Goal: Task Accomplishment & Management: Complete application form

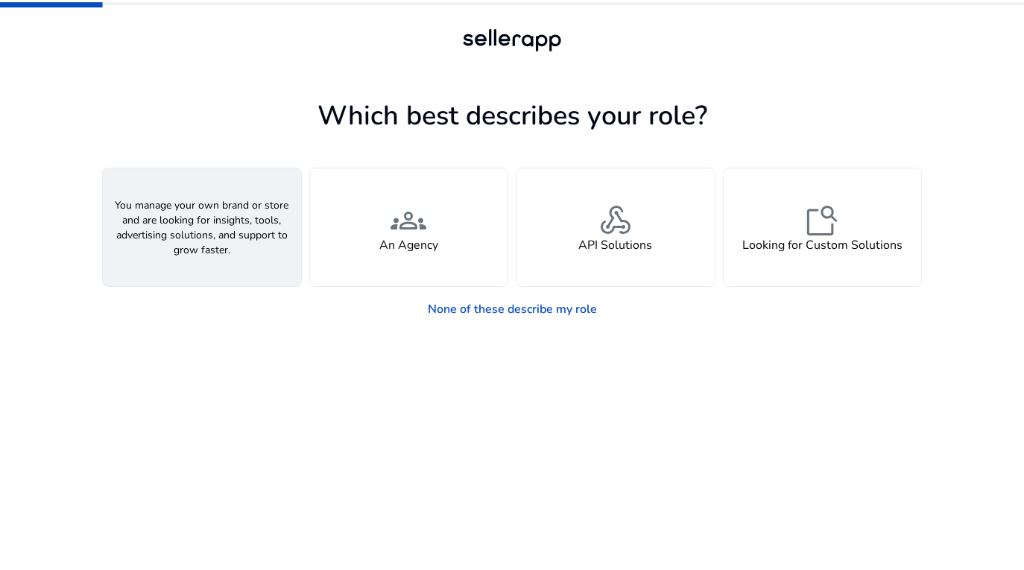
click at [219, 215] on span "person" at bounding box center [202, 221] width 36 height 36
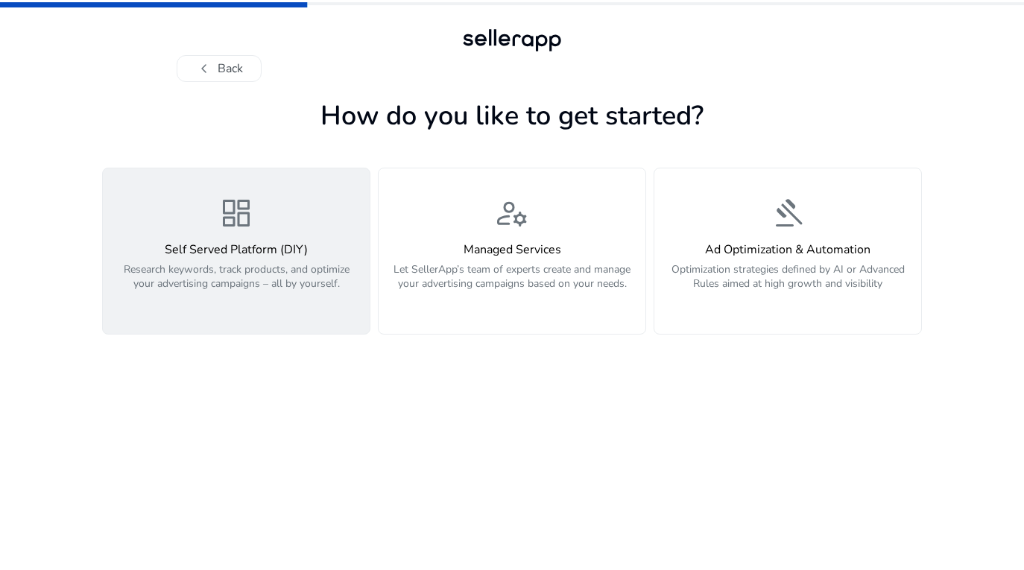
click at [235, 231] on span "dashboard" at bounding box center [236, 213] width 36 height 36
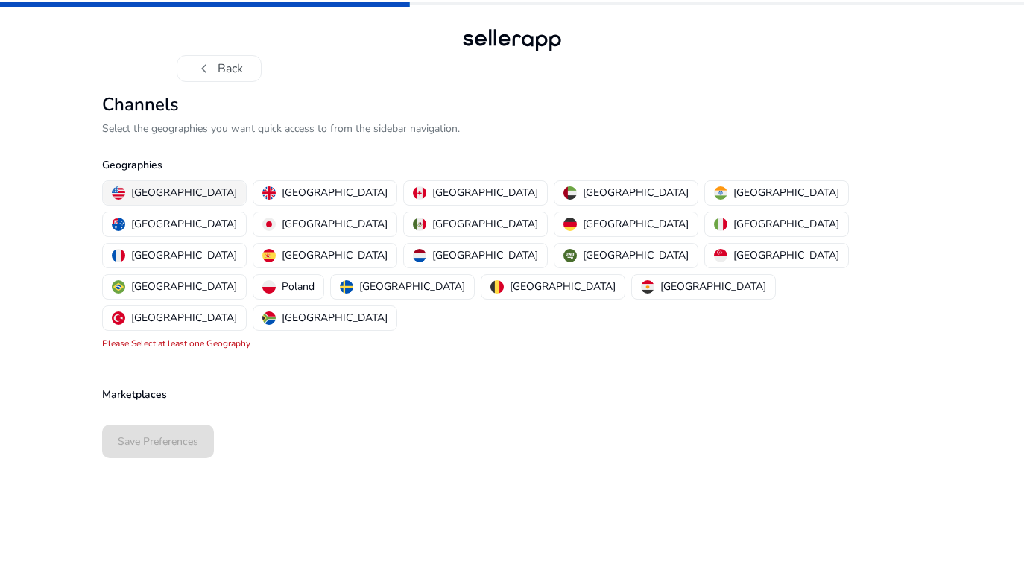
click at [193, 196] on p "[GEOGRAPHIC_DATA]" at bounding box center [184, 193] width 106 height 16
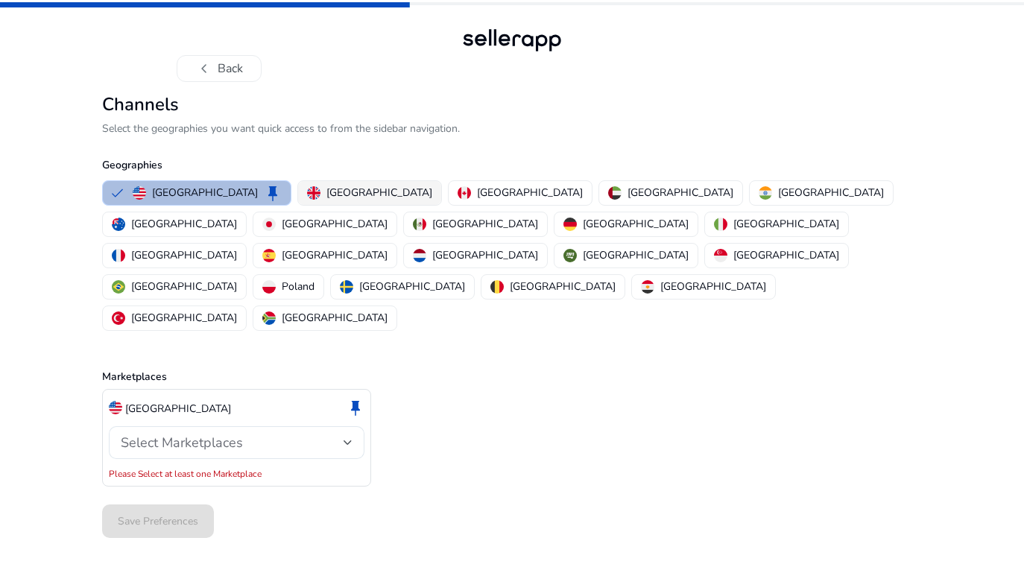
click at [326, 192] on p "[GEOGRAPHIC_DATA]" at bounding box center [379, 193] width 106 height 16
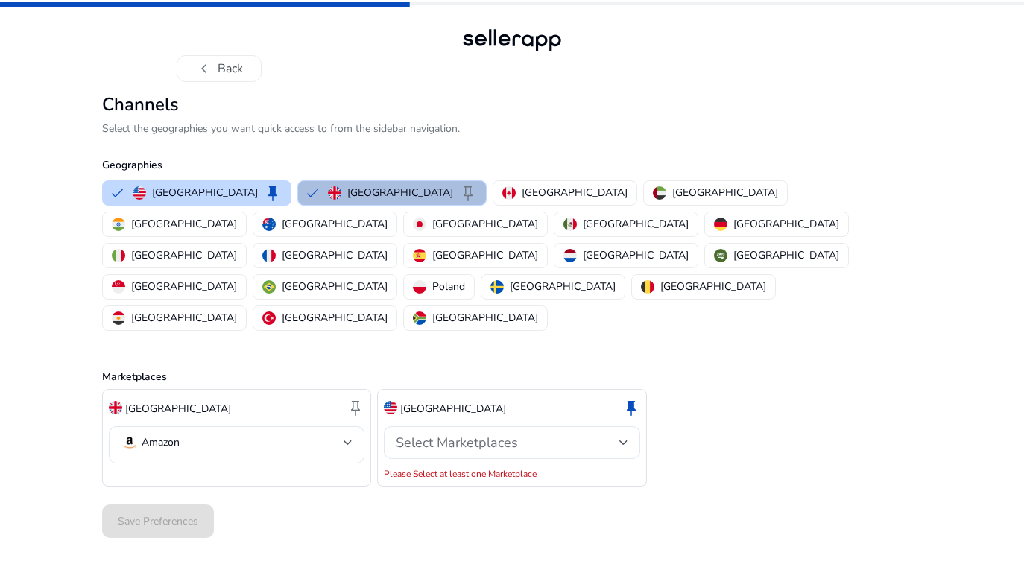
click at [328, 191] on img "button" at bounding box center [334, 192] width 13 height 13
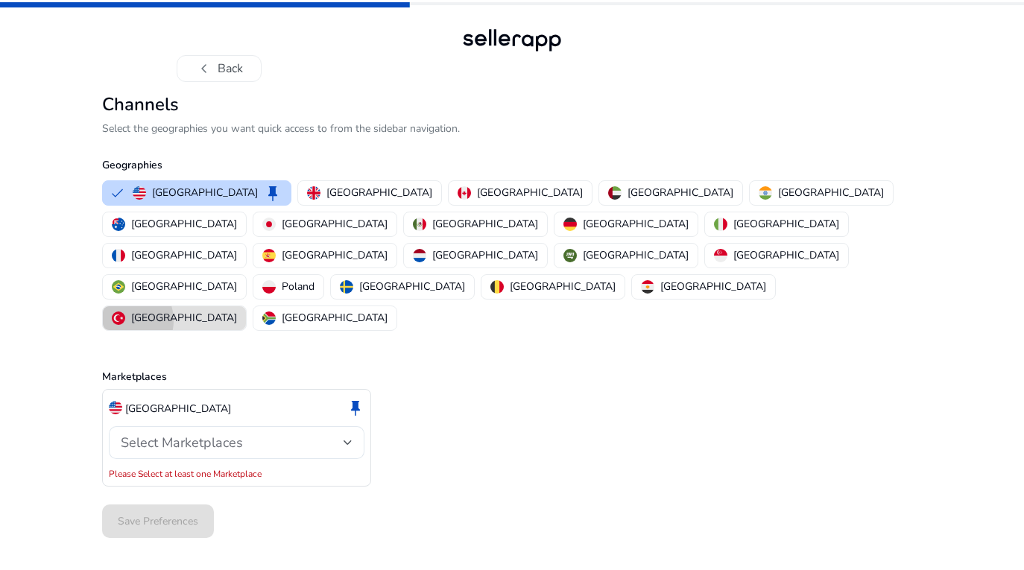
click at [237, 310] on div "[GEOGRAPHIC_DATA]" at bounding box center [174, 318] width 125 height 16
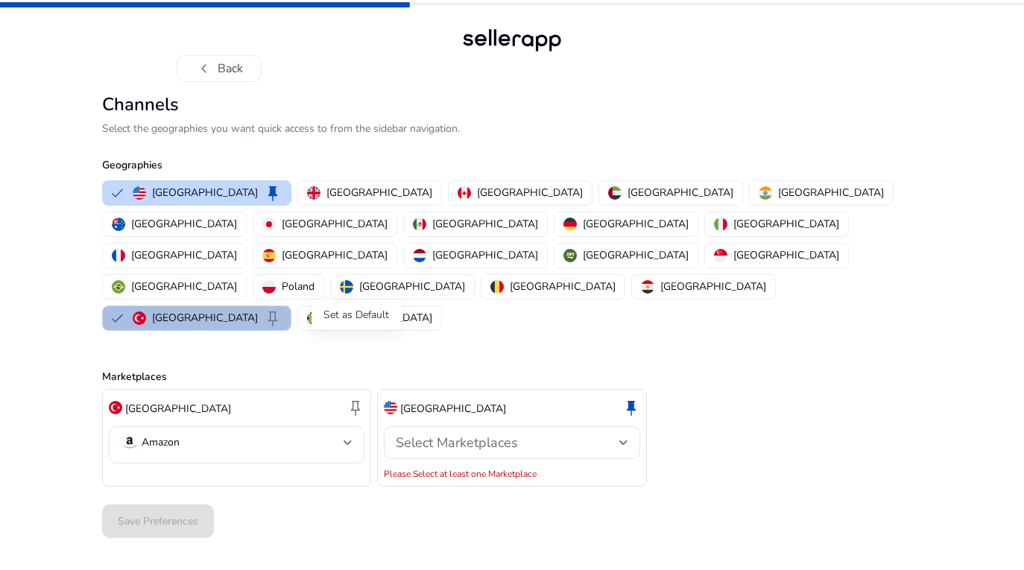
click at [352, 399] on span "keep" at bounding box center [355, 408] width 18 height 18
click at [293, 434] on mat-select-trigger "Amazon" at bounding box center [232, 443] width 223 height 18
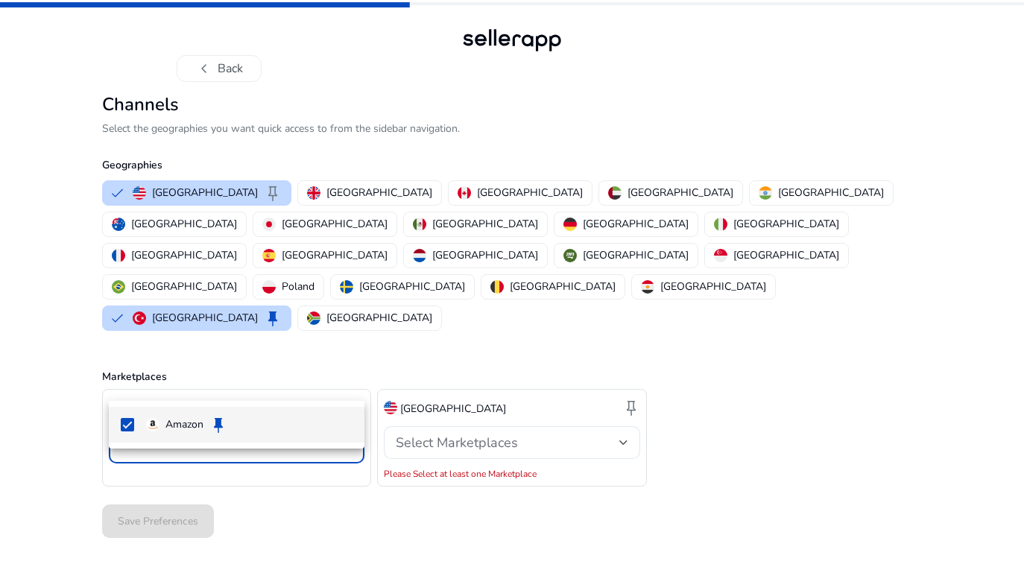
click at [293, 383] on div at bounding box center [512, 285] width 1024 height 570
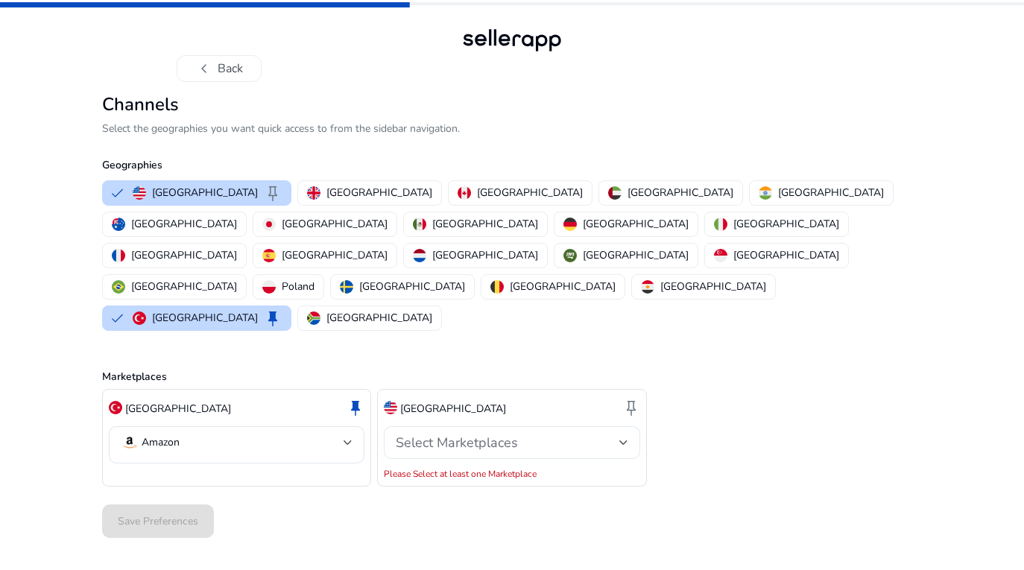
click at [402, 434] on span "Select Marketplaces" at bounding box center [457, 443] width 122 height 18
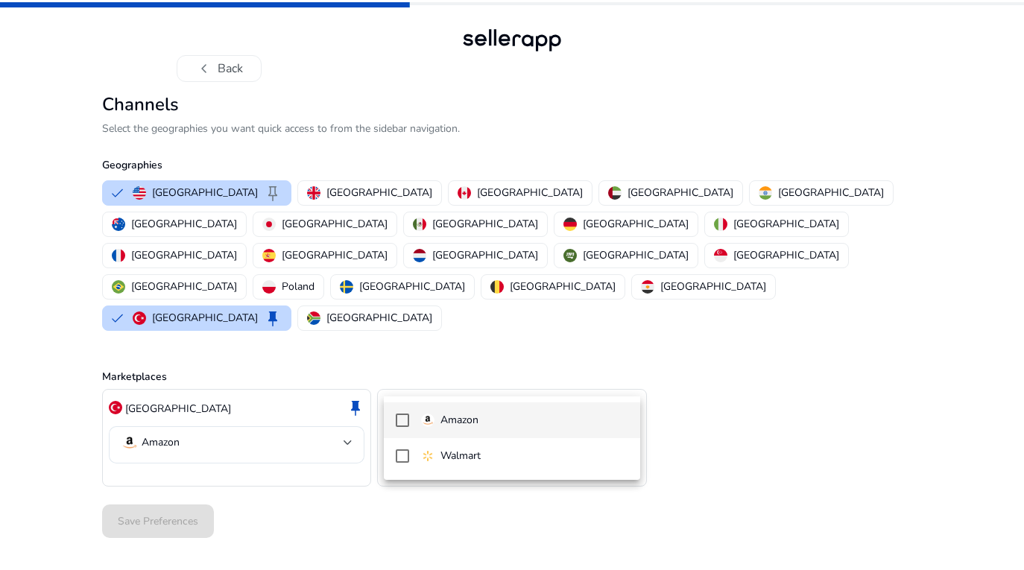
click at [427, 428] on div "Amazon" at bounding box center [449, 420] width 57 height 16
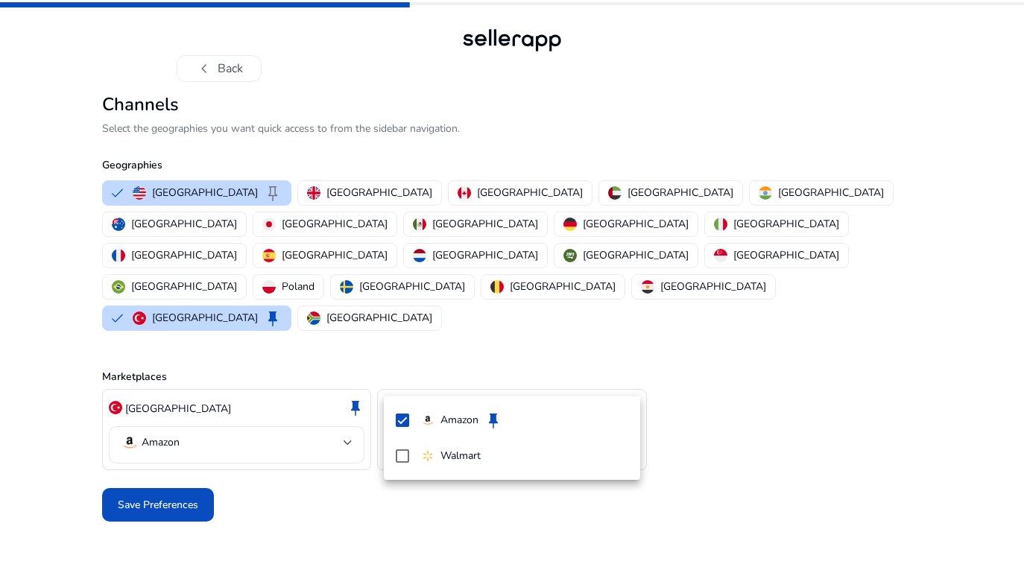
click at [268, 433] on div at bounding box center [512, 285] width 1024 height 570
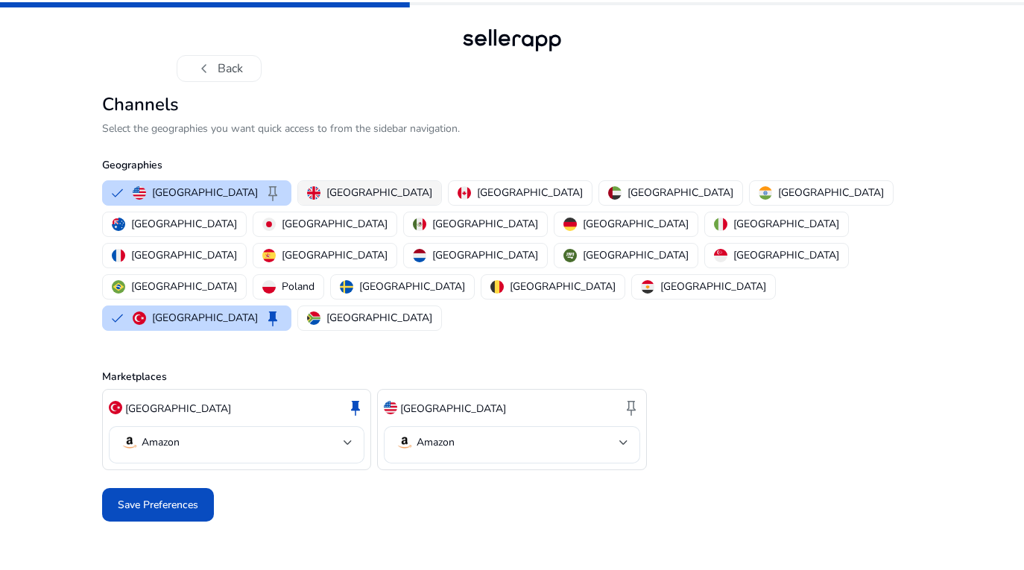
click at [339, 188] on p "[GEOGRAPHIC_DATA]" at bounding box center [379, 193] width 106 height 16
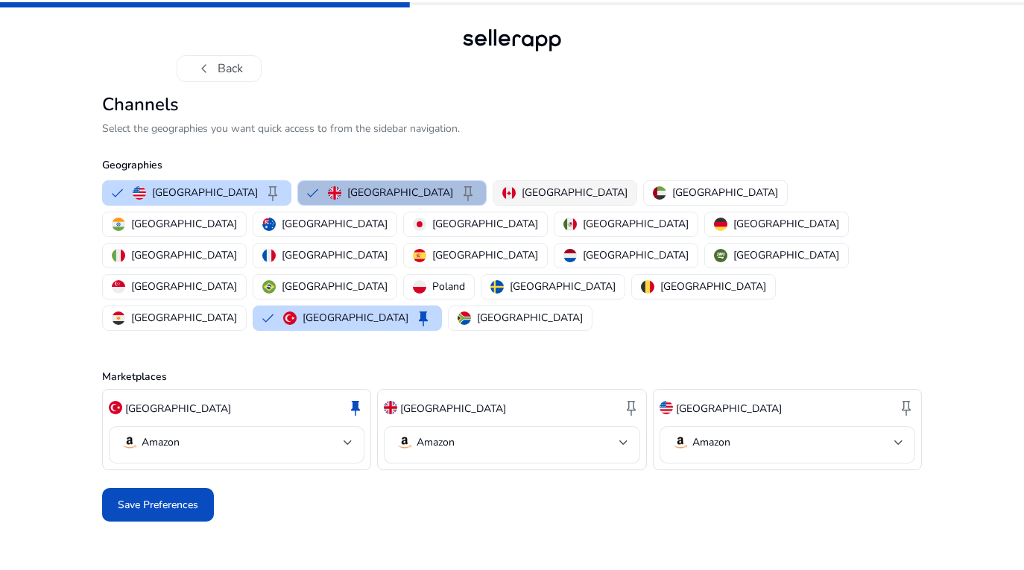
click at [522, 189] on p "[GEOGRAPHIC_DATA]" at bounding box center [575, 193] width 106 height 16
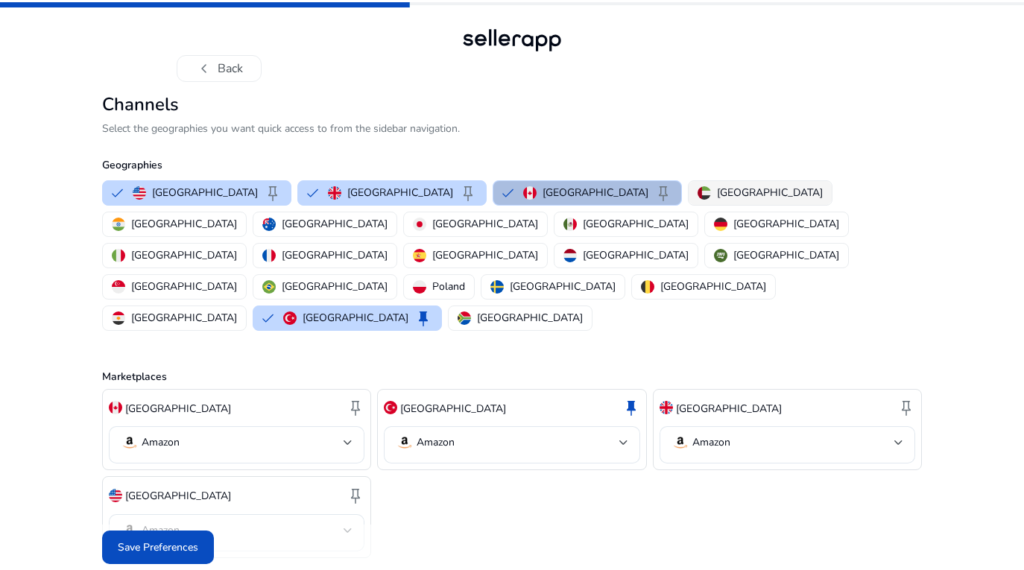
click at [717, 190] on p "[GEOGRAPHIC_DATA]" at bounding box center [770, 193] width 106 height 16
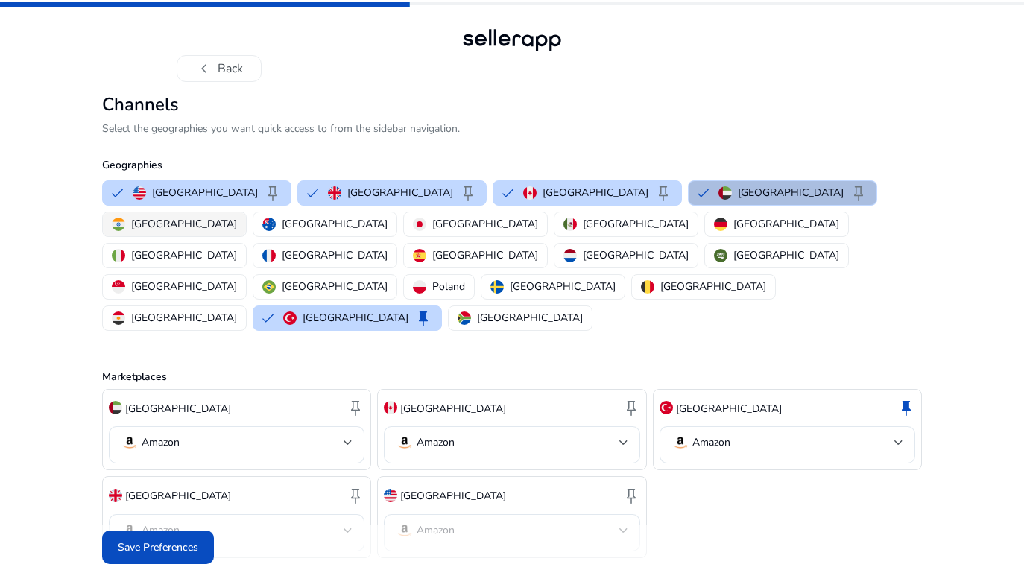
click at [237, 216] on p "[GEOGRAPHIC_DATA]" at bounding box center [184, 224] width 106 height 16
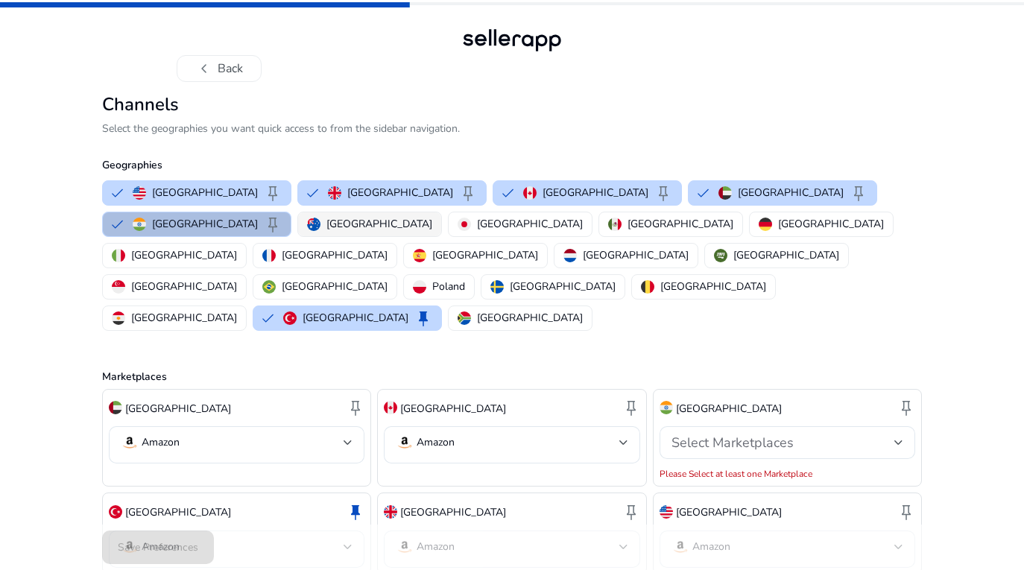
click at [326, 220] on p "[GEOGRAPHIC_DATA]" at bounding box center [379, 224] width 106 height 16
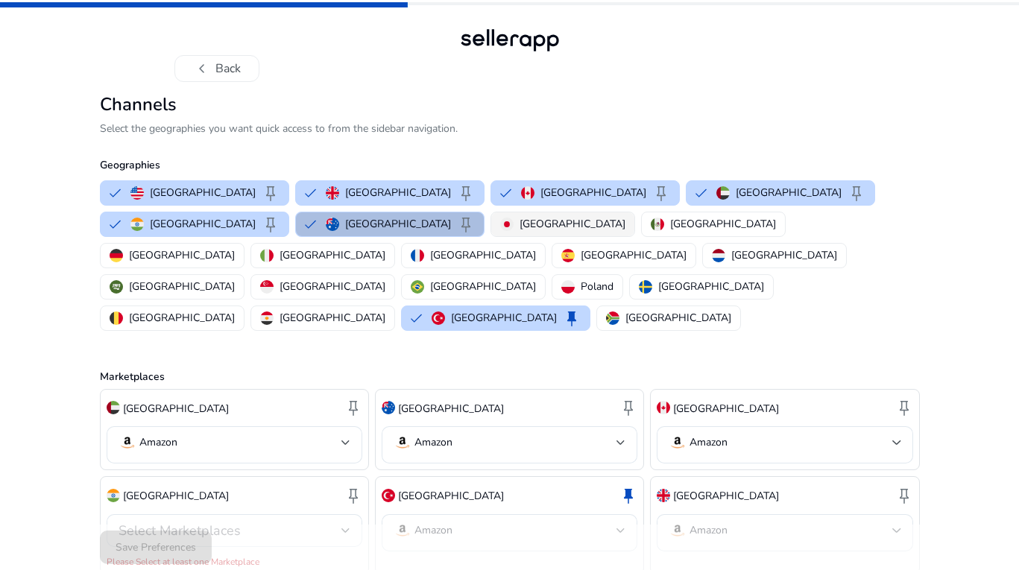
click at [491, 215] on button "[GEOGRAPHIC_DATA]" at bounding box center [562, 224] width 143 height 24
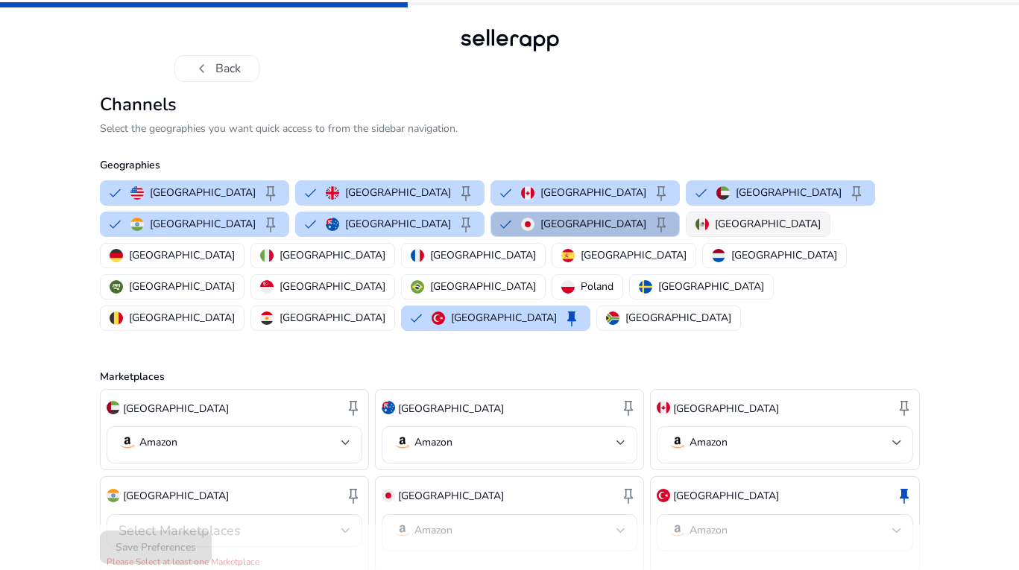
click at [715, 227] on p "[GEOGRAPHIC_DATA]" at bounding box center [768, 224] width 106 height 16
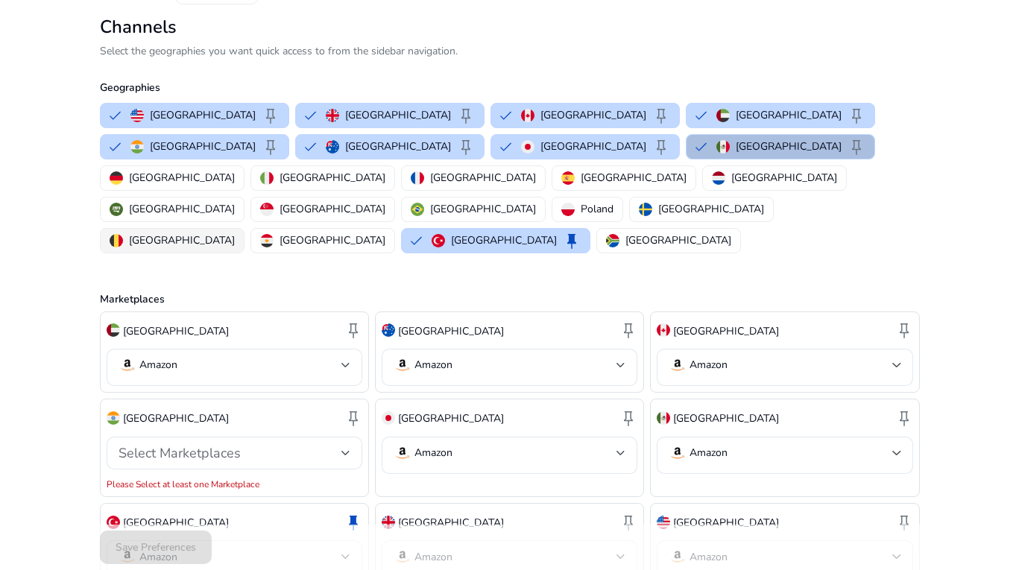
scroll to position [86, 0]
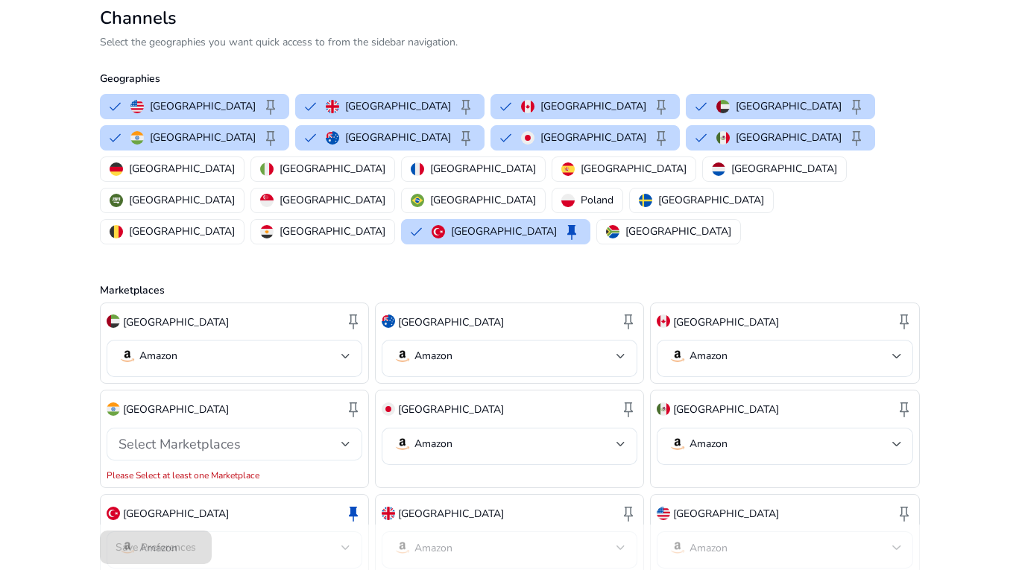
click at [259, 428] on div "Select Marketplaces" at bounding box center [234, 444] width 232 height 33
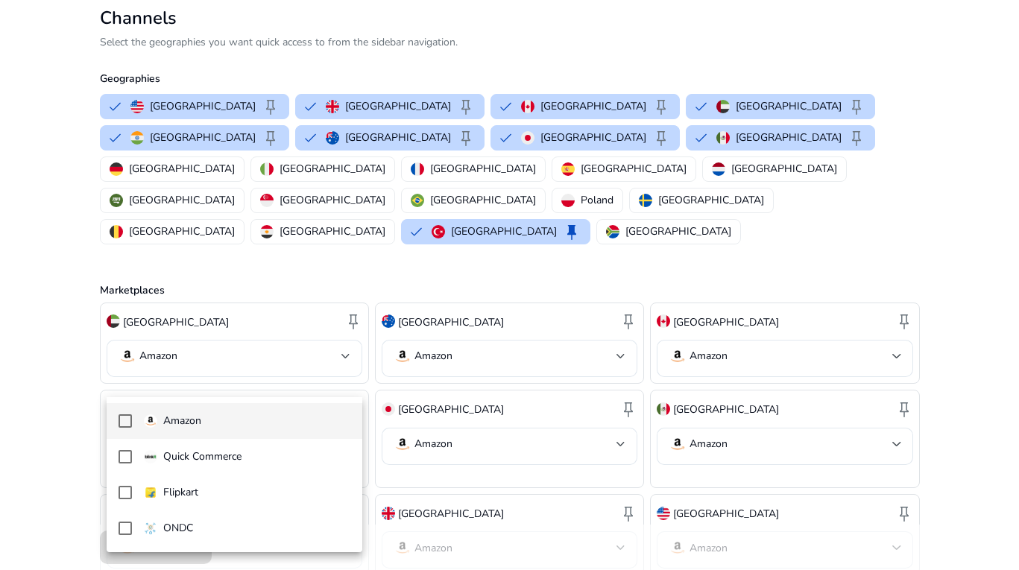
click at [195, 418] on p "Amazon" at bounding box center [182, 421] width 38 height 16
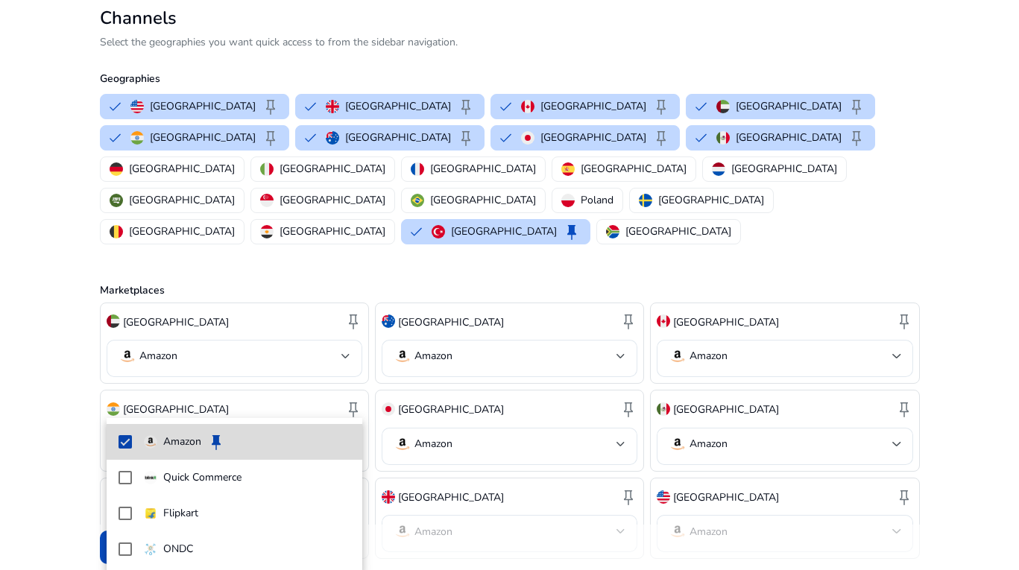
scroll to position [70, 0]
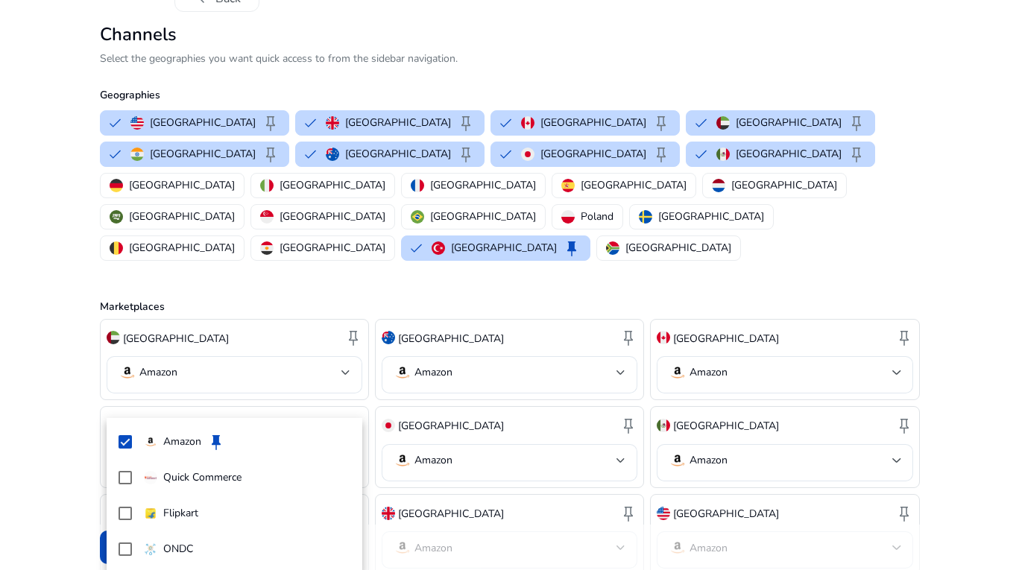
click at [468, 388] on div at bounding box center [509, 285] width 1019 height 570
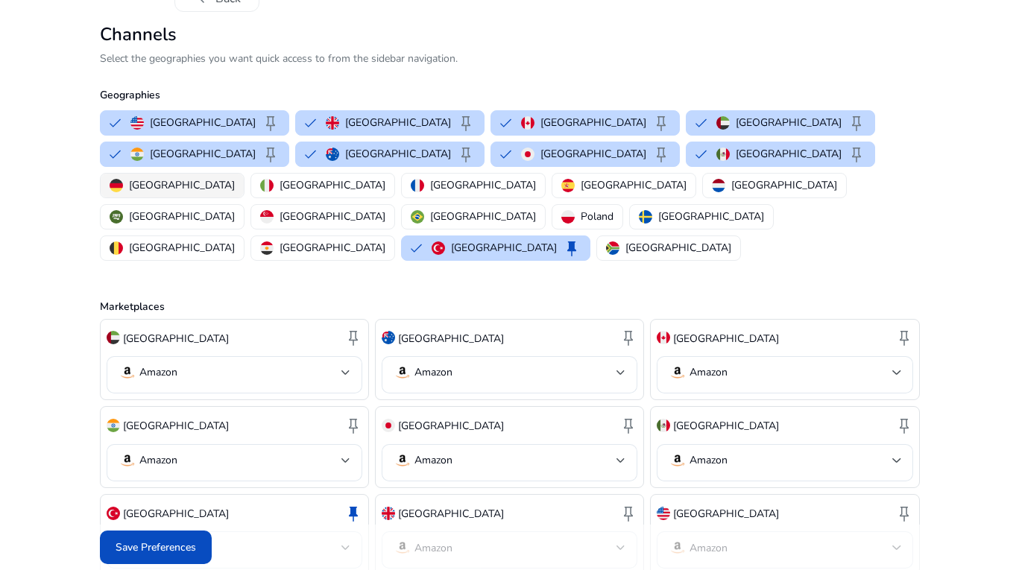
click at [244, 174] on button "[GEOGRAPHIC_DATA]" at bounding box center [172, 186] width 143 height 24
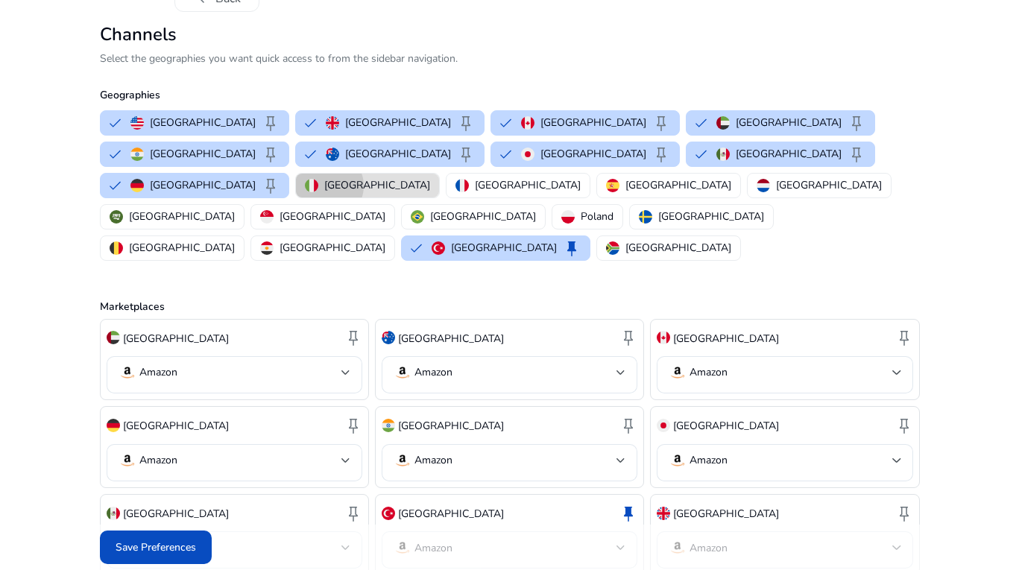
click at [430, 177] on p "[GEOGRAPHIC_DATA]" at bounding box center [377, 185] width 106 height 16
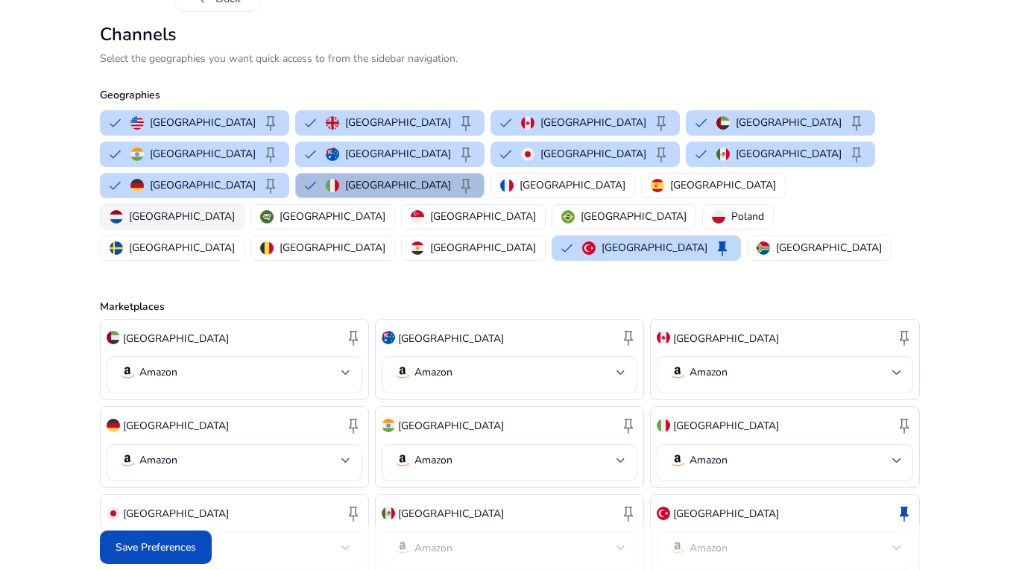
click at [180, 209] on p "[GEOGRAPHIC_DATA]" at bounding box center [182, 217] width 106 height 16
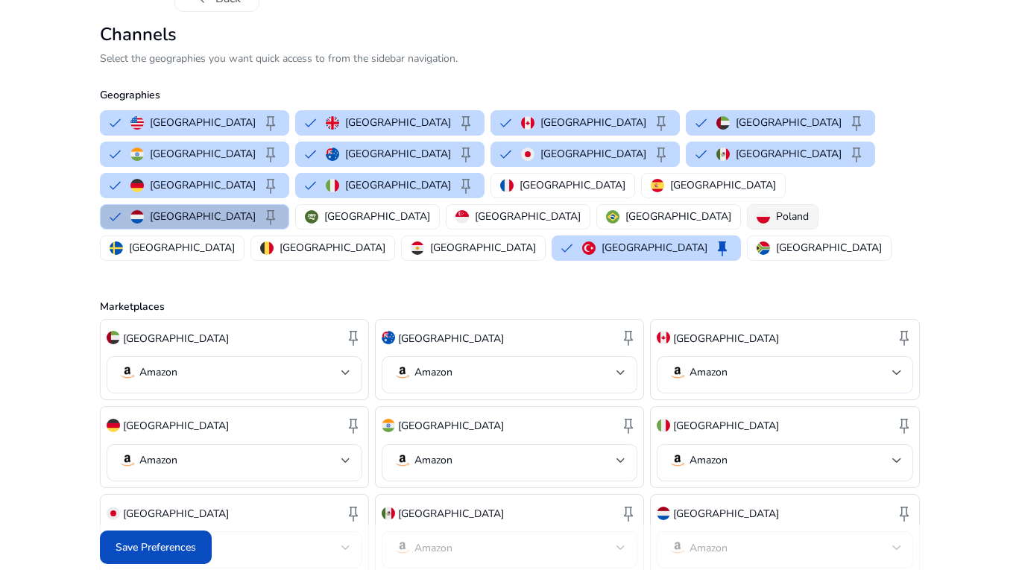
click at [776, 209] on p "Poland" at bounding box center [792, 217] width 33 height 16
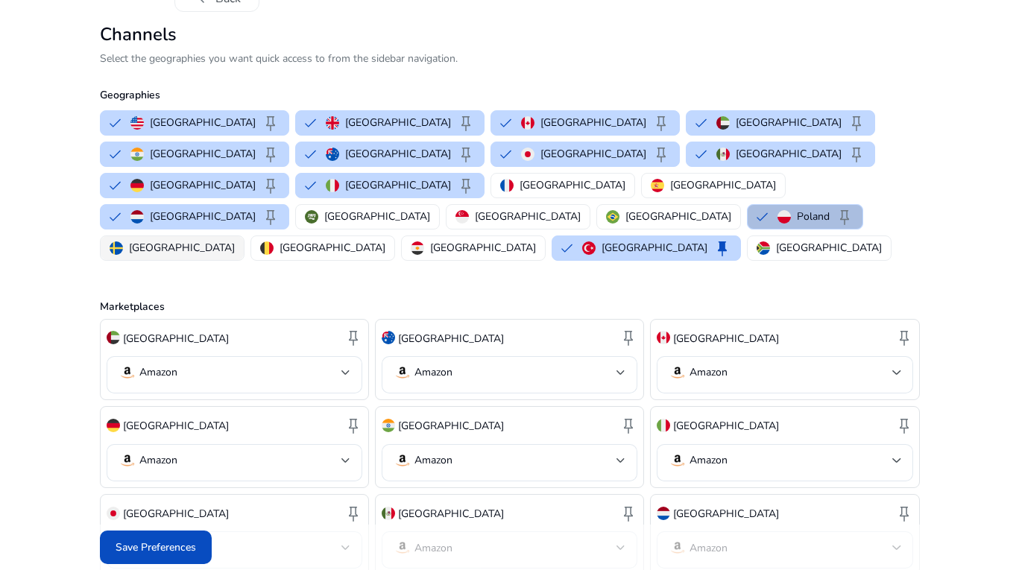
click at [235, 240] on p "[GEOGRAPHIC_DATA]" at bounding box center [182, 248] width 106 height 16
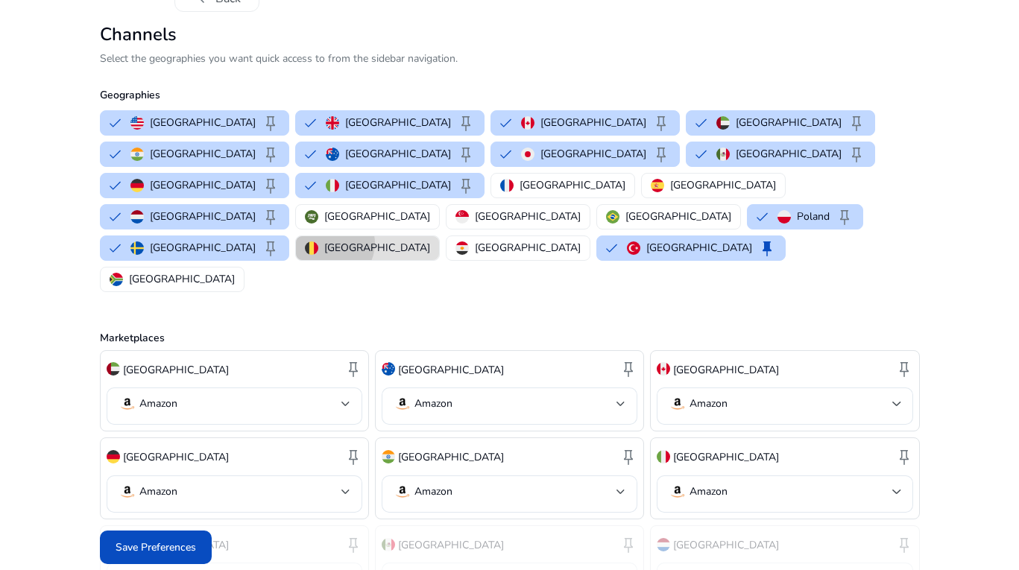
click at [430, 240] on p "[GEOGRAPHIC_DATA]" at bounding box center [377, 248] width 106 height 16
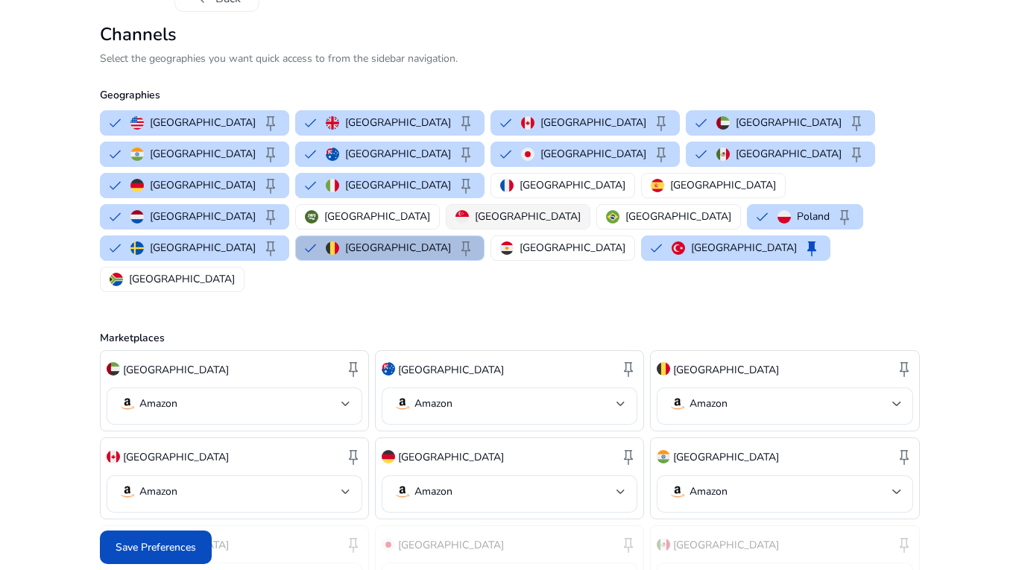
click at [475, 209] on p "[GEOGRAPHIC_DATA]" at bounding box center [528, 217] width 106 height 16
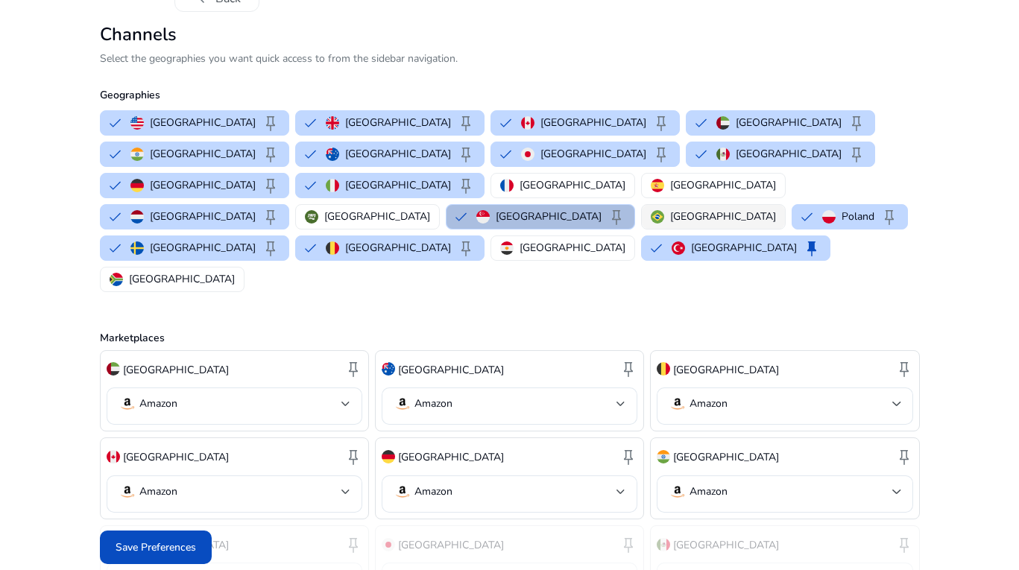
click at [670, 209] on p "[GEOGRAPHIC_DATA]" at bounding box center [723, 217] width 106 height 16
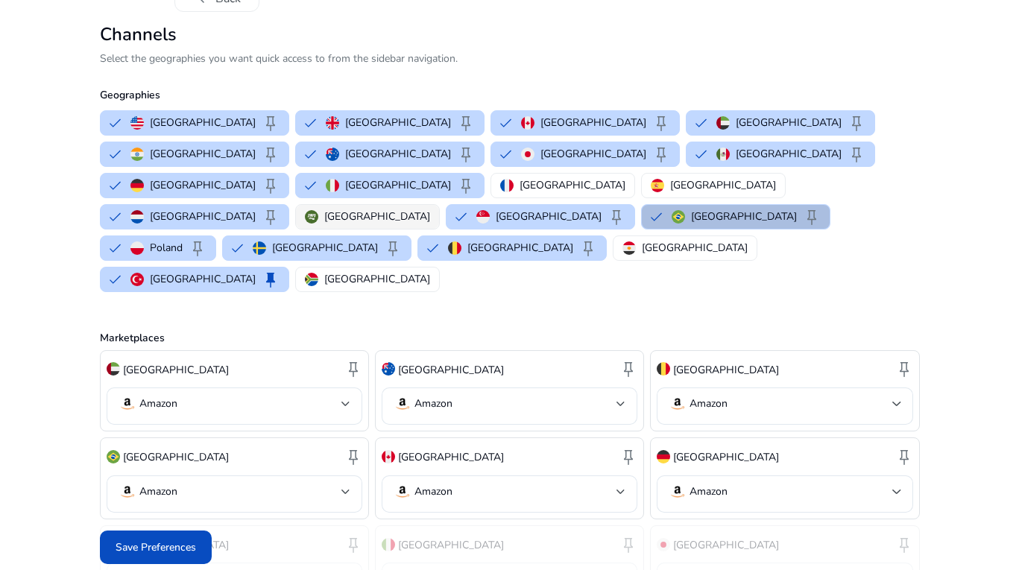
click at [296, 205] on button "[GEOGRAPHIC_DATA]" at bounding box center [367, 217] width 143 height 24
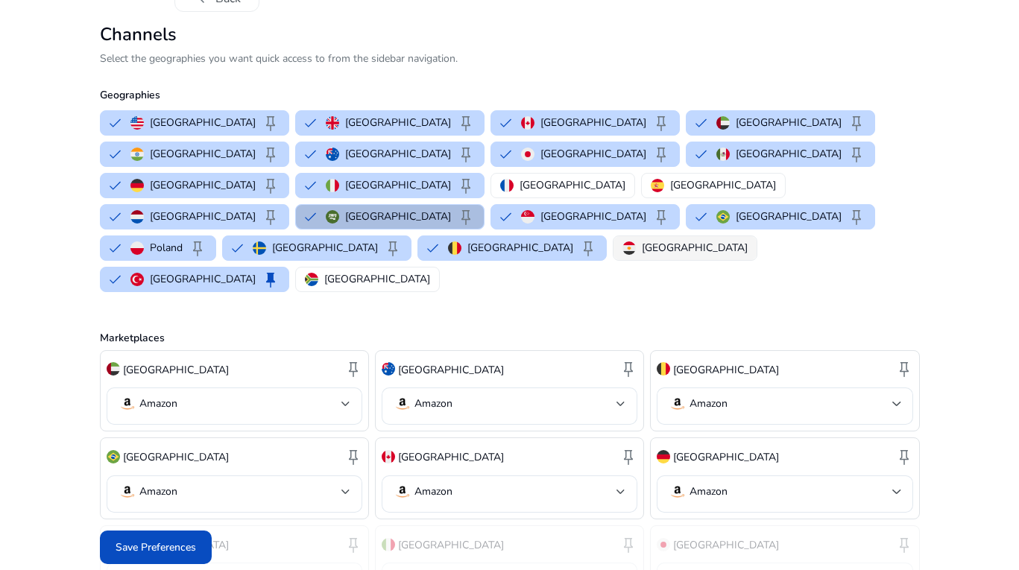
click at [642, 240] on p "[GEOGRAPHIC_DATA]" at bounding box center [695, 248] width 106 height 16
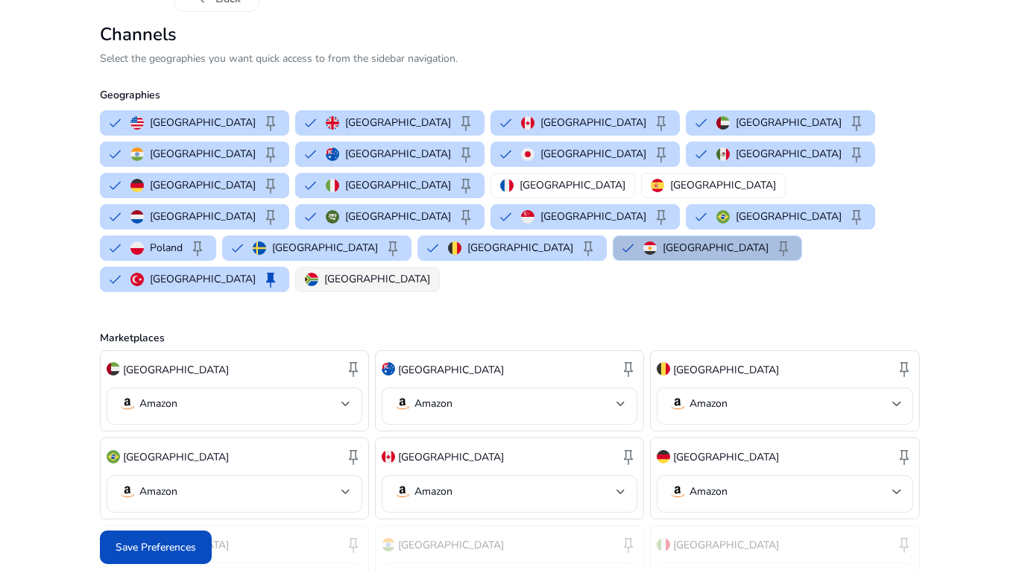
click at [430, 271] on p "[GEOGRAPHIC_DATA]" at bounding box center [377, 279] width 106 height 16
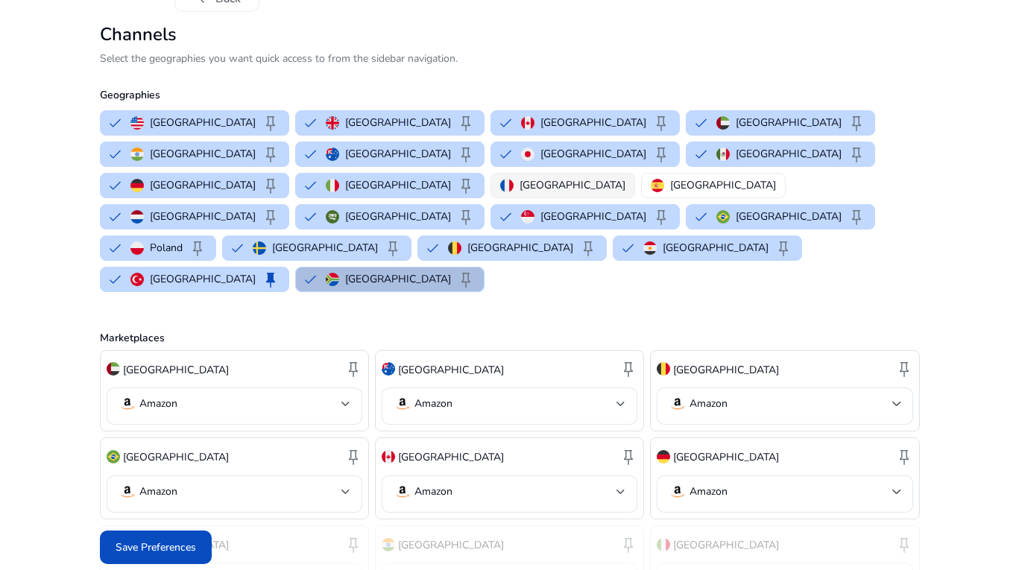
click at [625, 177] on p "[GEOGRAPHIC_DATA]" at bounding box center [572, 185] width 106 height 16
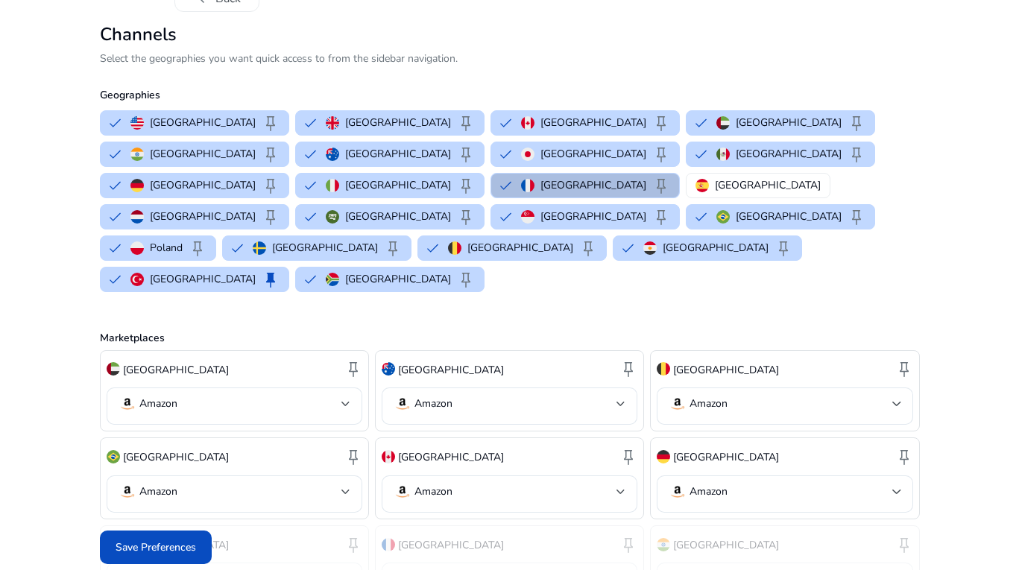
click at [829, 174] on button "[GEOGRAPHIC_DATA]" at bounding box center [757, 186] width 143 height 24
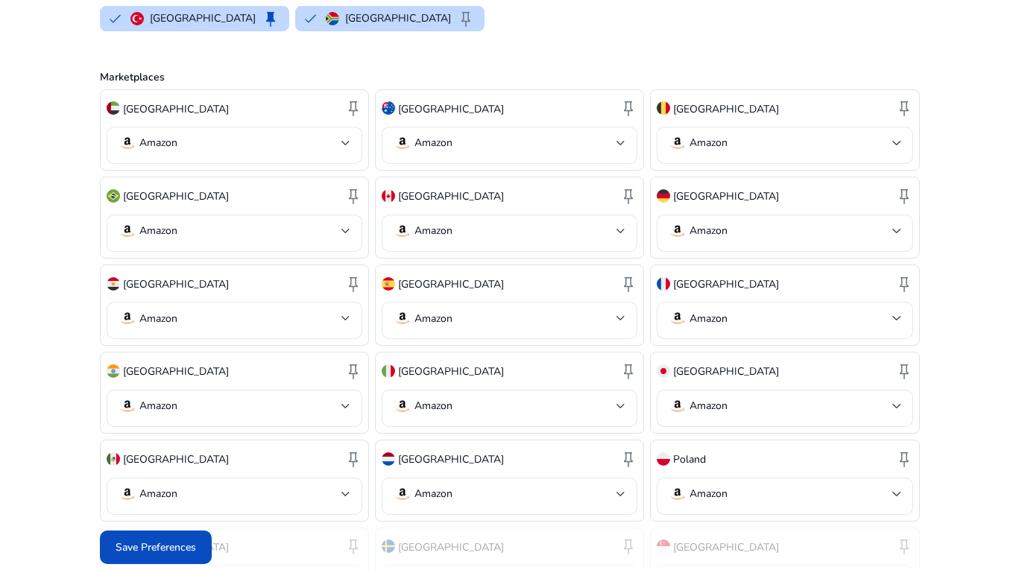
scroll to position [539, 0]
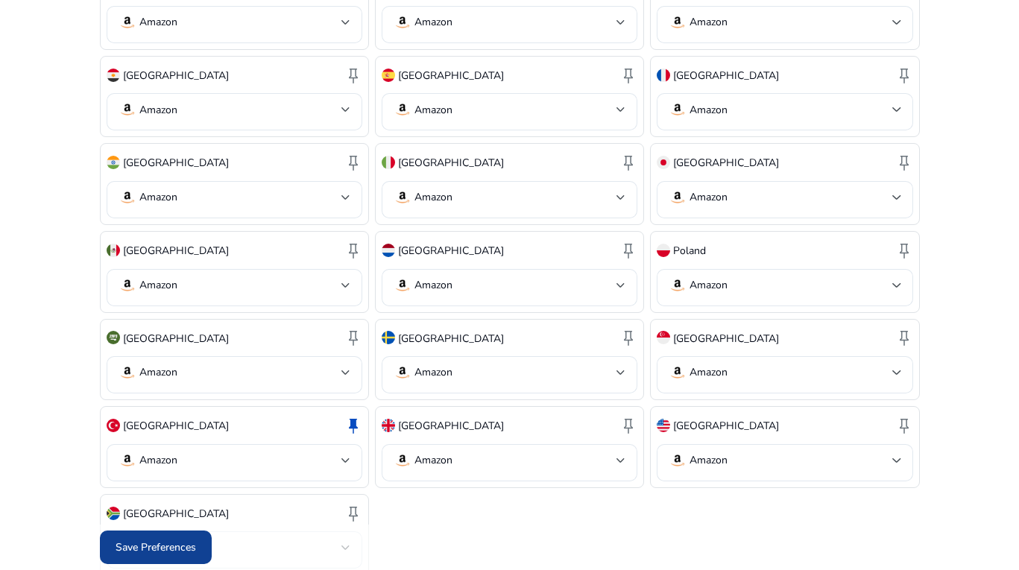
click at [151, 546] on span "Save Preferences" at bounding box center [155, 547] width 80 height 16
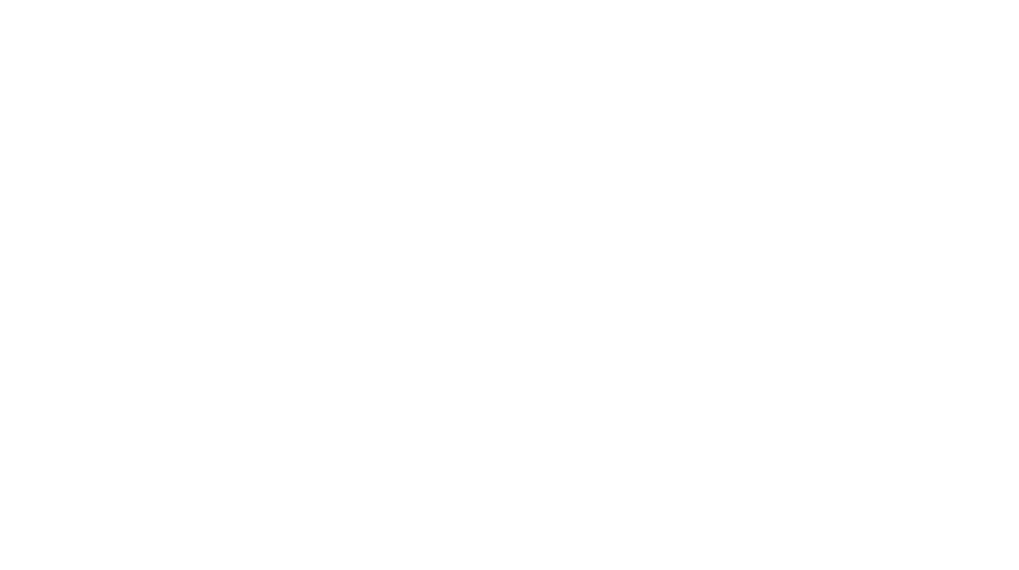
scroll to position [0, 0]
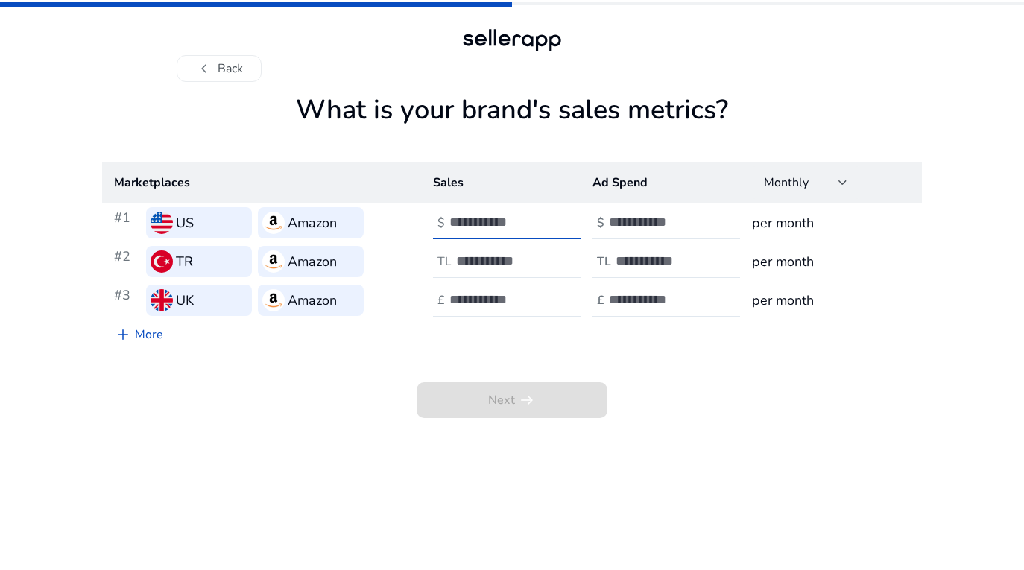
click at [475, 222] on input "number" at bounding box center [499, 222] width 101 height 16
click at [476, 256] on input "number" at bounding box center [506, 261] width 101 height 16
click at [491, 290] on div at bounding box center [516, 300] width 134 height 33
click at [650, 221] on input "number" at bounding box center [659, 222] width 101 height 16
click at [644, 253] on input "number" at bounding box center [665, 261] width 101 height 16
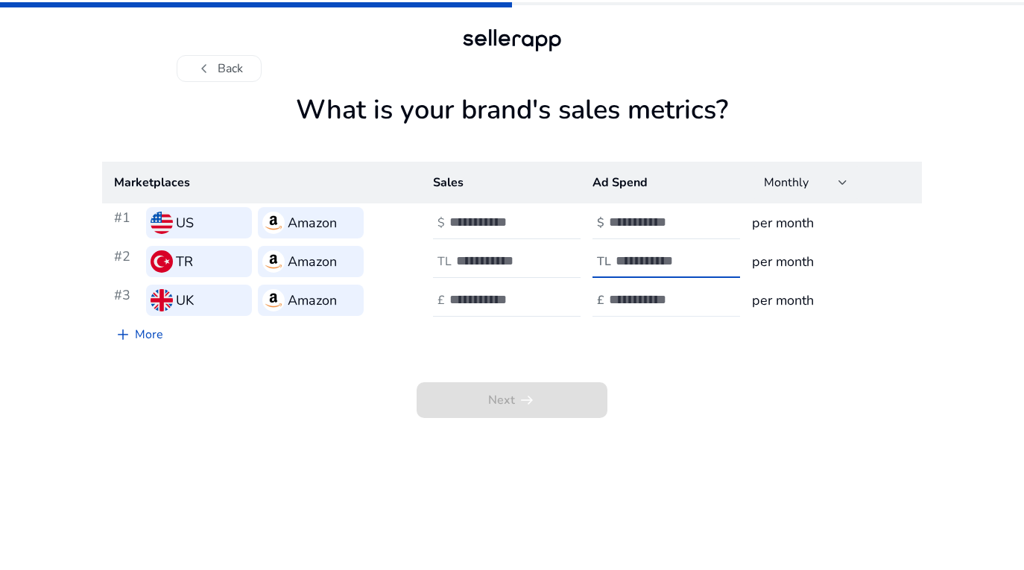
click at [642, 294] on input "number" at bounding box center [659, 299] width 101 height 16
click at [560, 394] on span "Next arrow_right_alt" at bounding box center [511, 400] width 191 height 36
drag, startPoint x: 491, startPoint y: 218, endPoint x: 390, endPoint y: 218, distance: 100.6
click at [392, 218] on tr "#1 US Amazon $ $ per month" at bounding box center [512, 222] width 820 height 39
type input "*"
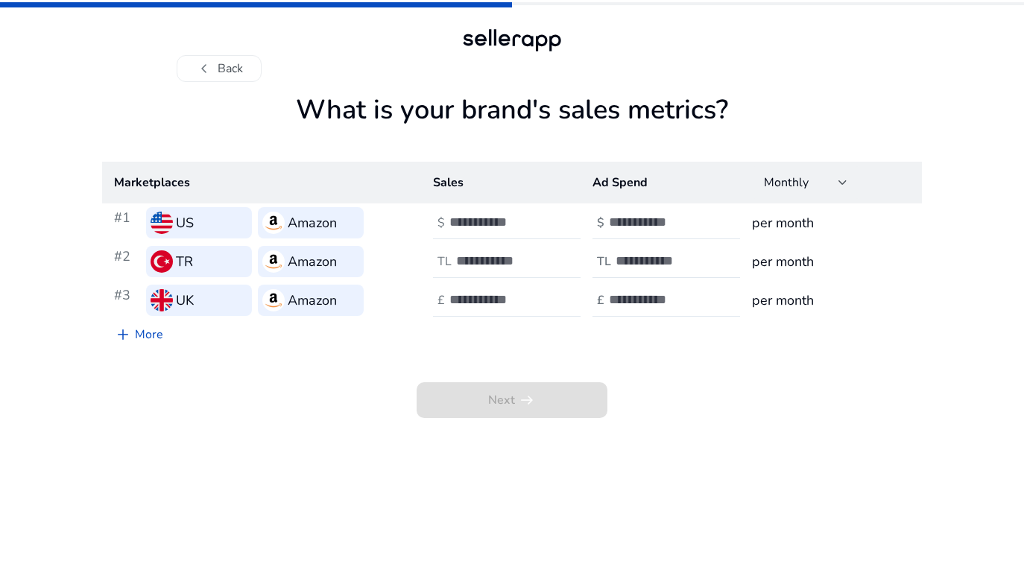
click at [510, 251] on div at bounding box center [523, 261] width 134 height 33
drag, startPoint x: 490, startPoint y: 259, endPoint x: 401, endPoint y: 256, distance: 89.5
click at [403, 257] on tr "#2 TR Amazon TL TL per month" at bounding box center [512, 261] width 820 height 39
type input "*"
click at [487, 300] on input "number" at bounding box center [499, 299] width 101 height 16
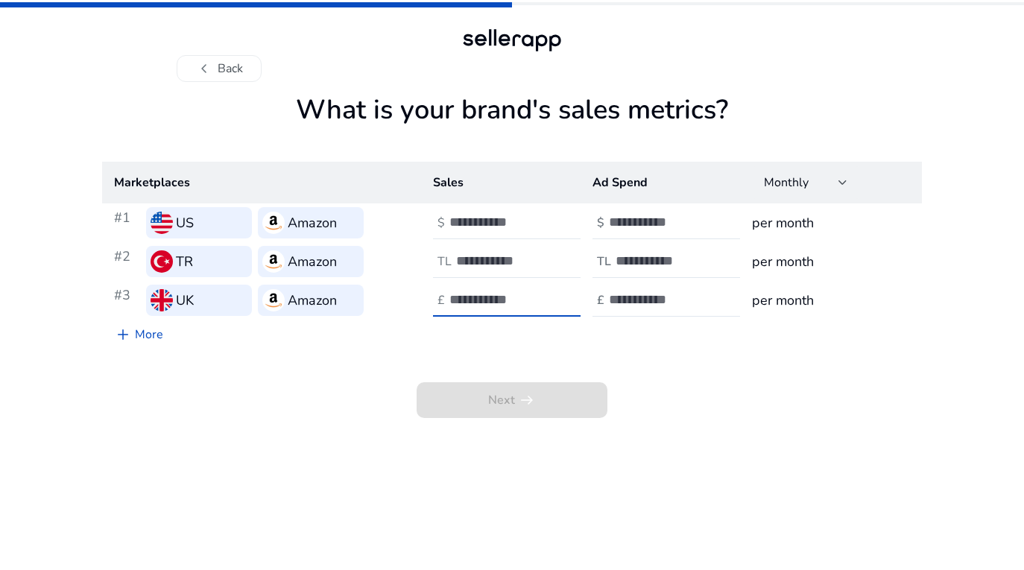
drag, startPoint x: 483, startPoint y: 301, endPoint x: 407, endPoint y: 301, distance: 76.0
click at [408, 301] on tr "#3 UK Amazon £ £ per month" at bounding box center [512, 300] width 820 height 39
type input "*"
click at [622, 227] on input "number" at bounding box center [659, 222] width 101 height 16
drag, startPoint x: 637, startPoint y: 221, endPoint x: 566, endPoint y: 221, distance: 71.5
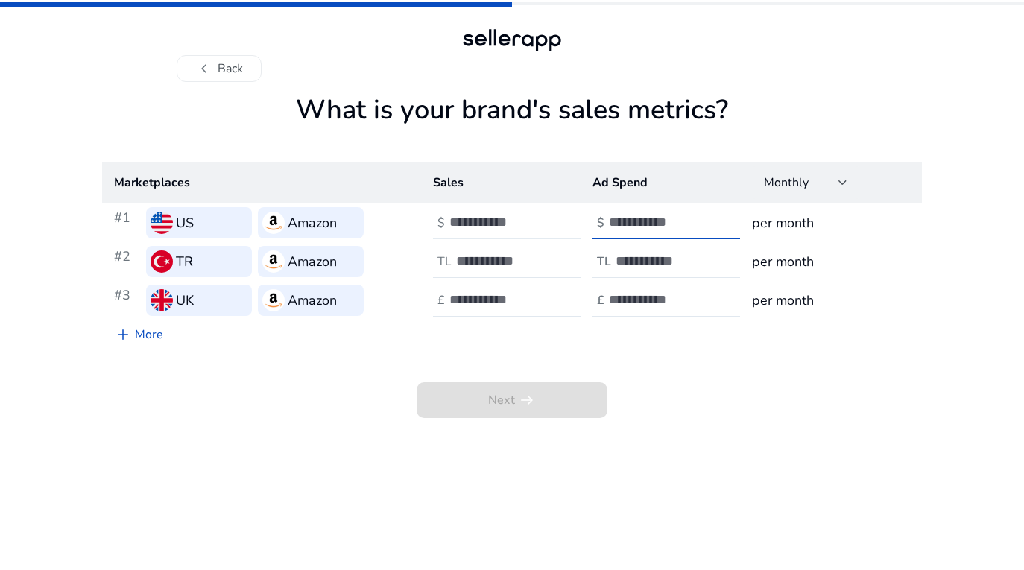
click at [576, 221] on tr "#1 US Amazon $ * $ per month" at bounding box center [512, 222] width 820 height 39
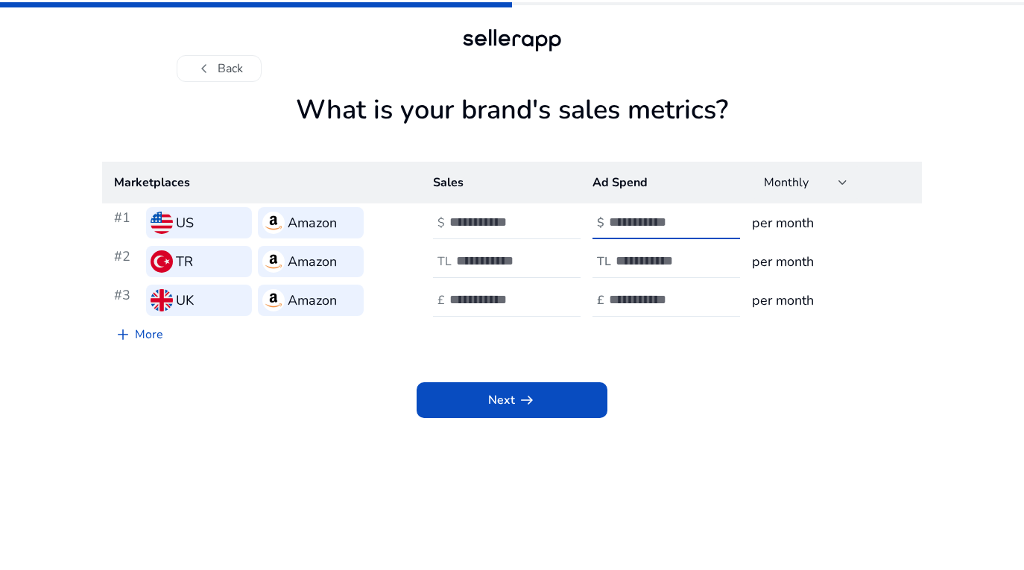
type input "*"
click at [623, 259] on input "number" at bounding box center [665, 261] width 101 height 16
drag, startPoint x: 630, startPoint y: 259, endPoint x: 557, endPoint y: 259, distance: 73.0
click at [560, 259] on tr "#2 TR Amazon TL * TL per month" at bounding box center [512, 261] width 820 height 39
type input "*"
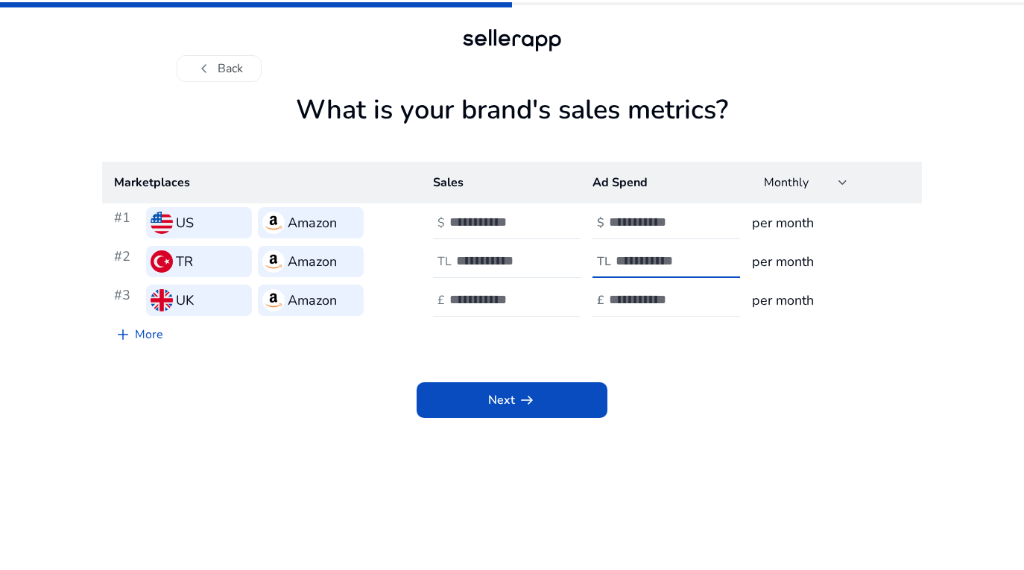
click at [642, 310] on div at bounding box center [676, 300] width 134 height 33
drag, startPoint x: 656, startPoint y: 309, endPoint x: 562, endPoint y: 309, distance: 93.9
click at [563, 309] on tr "#3 UK Amazon £ * £ per month" at bounding box center [512, 300] width 820 height 39
click at [630, 293] on input "number" at bounding box center [659, 299] width 101 height 16
drag, startPoint x: 637, startPoint y: 292, endPoint x: 566, endPoint y: 292, distance: 71.5
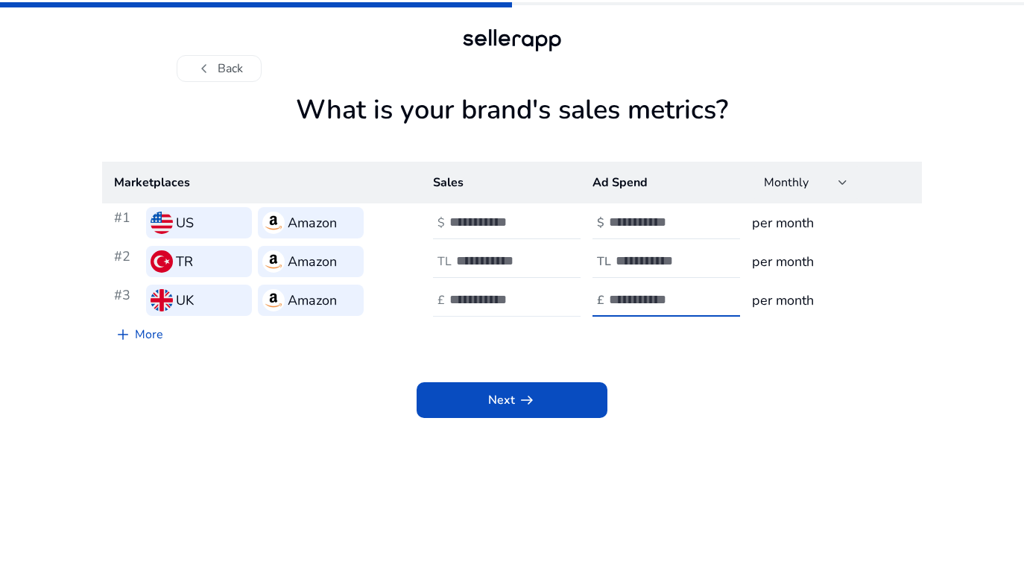
click at [570, 292] on tr "#3 UK Amazon £ * £ per month" at bounding box center [512, 300] width 820 height 39
type input "*"
click at [489, 407] on span "Next arrow_right_alt" at bounding box center [512, 400] width 48 height 18
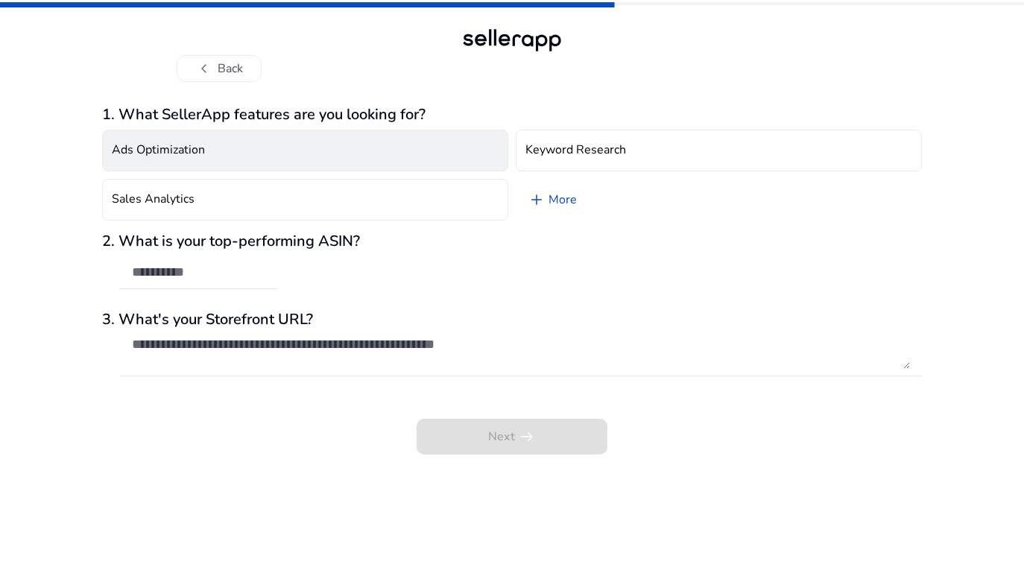
click at [266, 142] on button "Ads Optimization" at bounding box center [305, 151] width 406 height 42
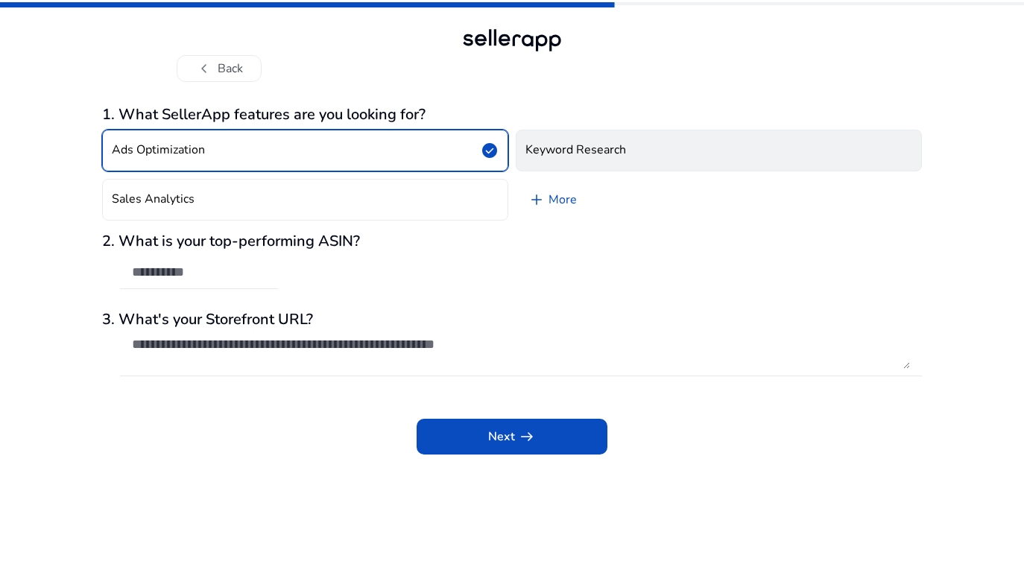
click at [680, 148] on button "Keyword Research" at bounding box center [719, 151] width 406 height 42
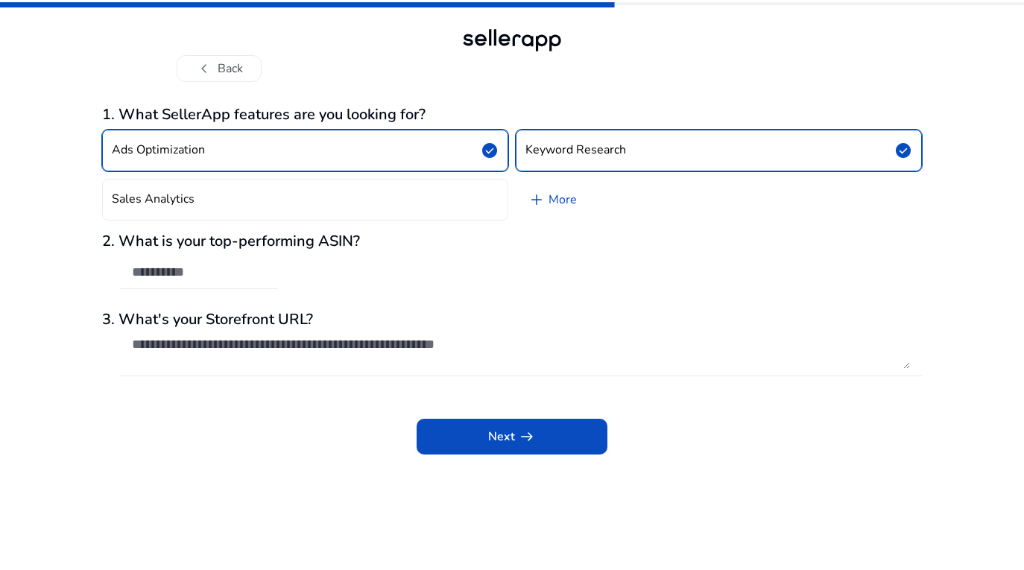
click at [209, 271] on input "text" at bounding box center [199, 272] width 134 height 16
click at [307, 350] on textarea at bounding box center [521, 352] width 778 height 33
click at [489, 447] on span at bounding box center [511, 437] width 191 height 36
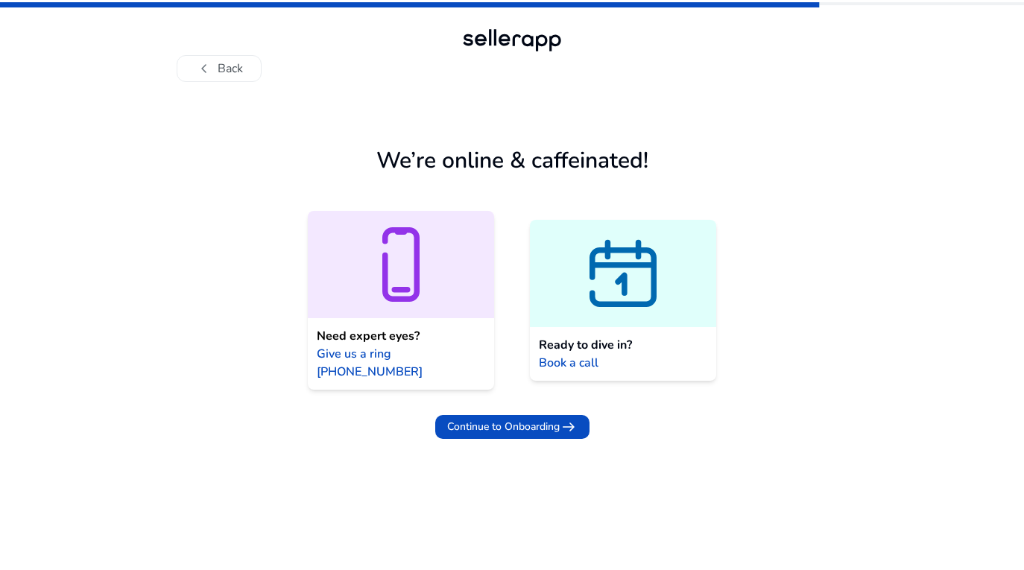
click at [439, 293] on icon at bounding box center [401, 264] width 186 height 89
click at [586, 287] on icon at bounding box center [623, 273] width 186 height 89
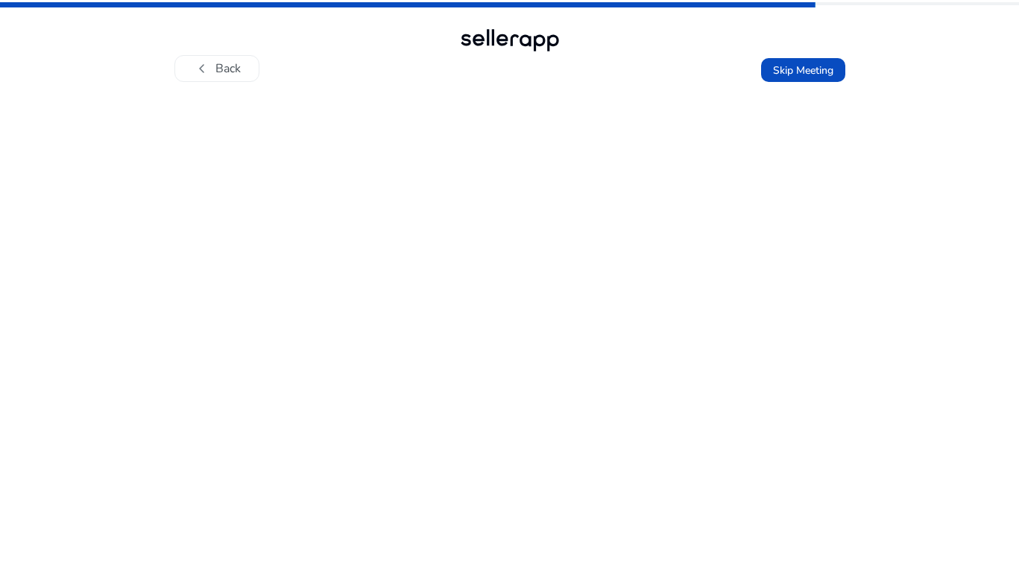
scroll to position [3, 0]
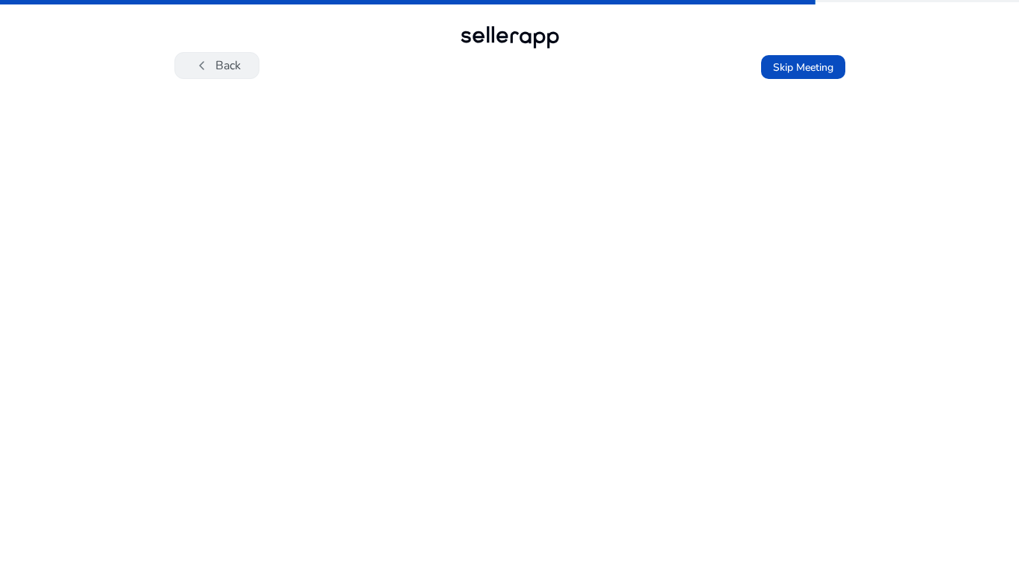
click at [208, 69] on span "chevron_left" at bounding box center [202, 66] width 18 height 18
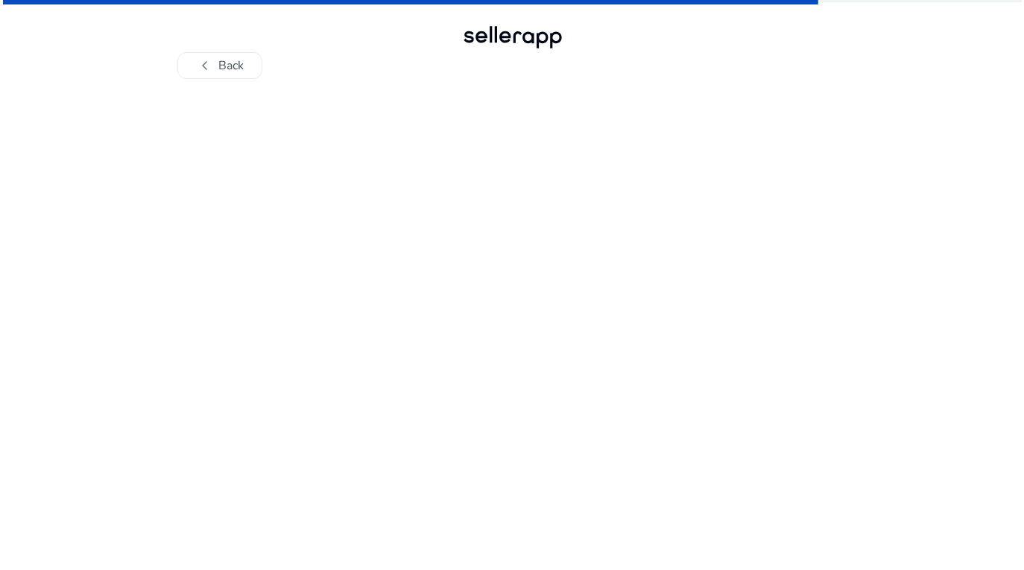
scroll to position [0, 0]
